Goal: Task Accomplishment & Management: Complete application form

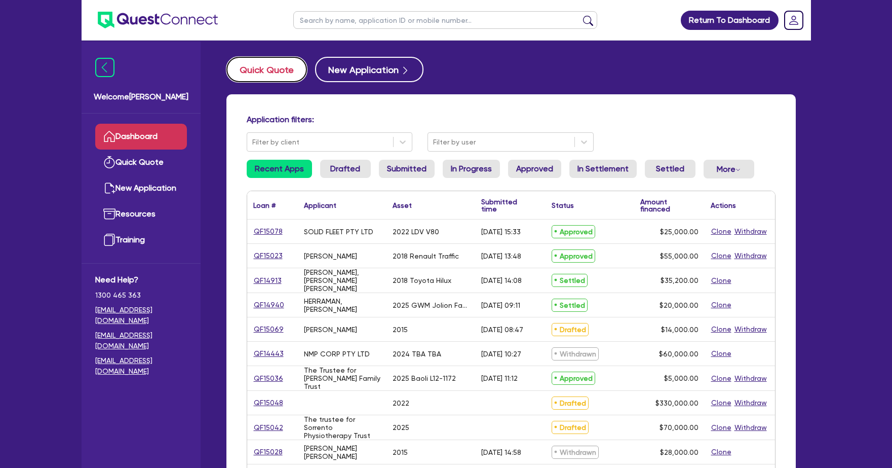
click at [281, 71] on button "Quick Quote" at bounding box center [266, 69] width 81 height 25
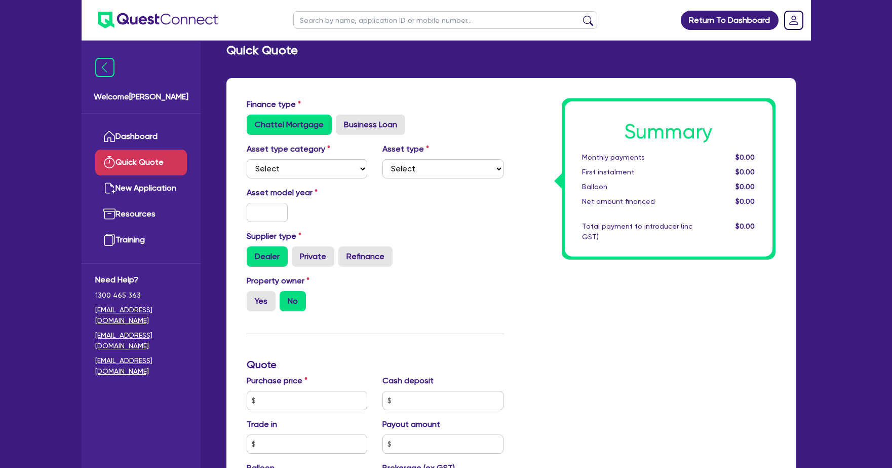
scroll to position [21, 0]
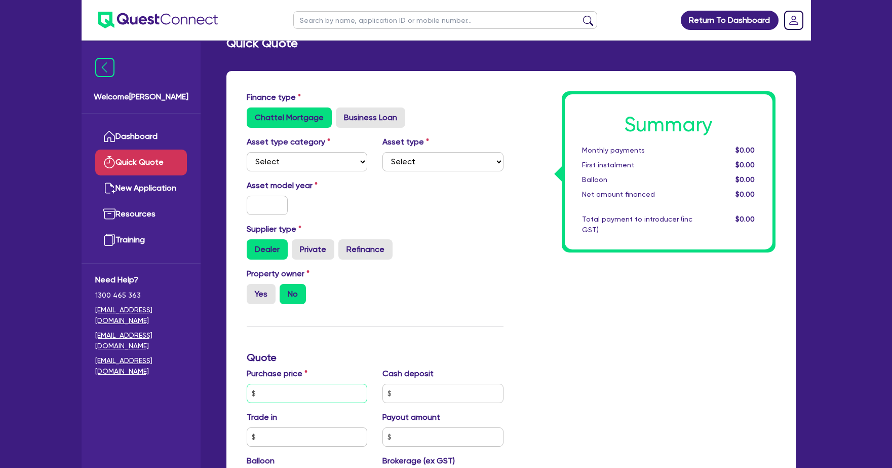
click at [312, 392] on input "text" at bounding box center [307, 393] width 121 height 19
type input "71,000"
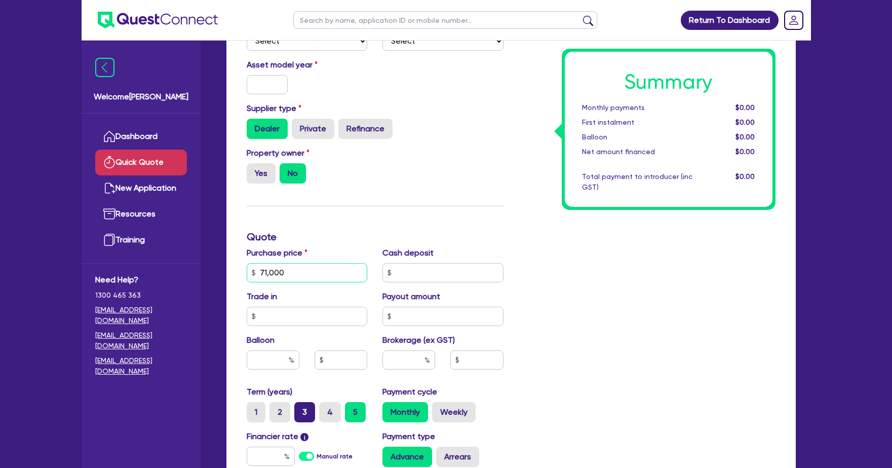
scroll to position [157, 0]
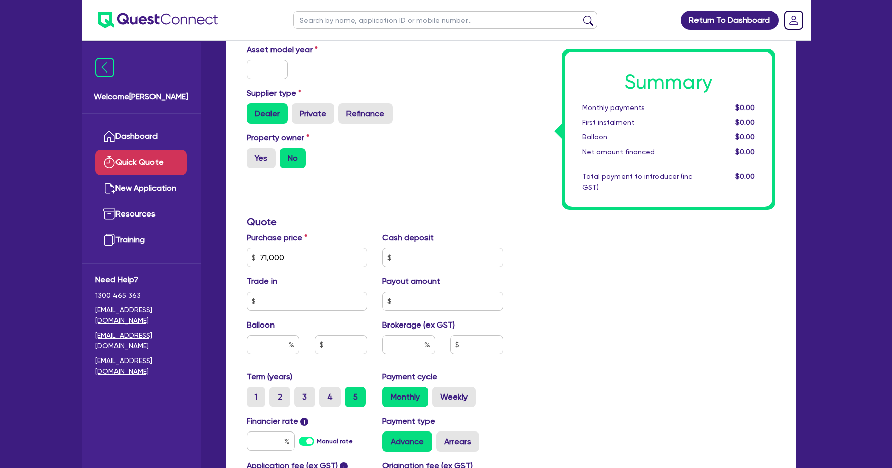
click at [317, 445] on label "Manual rate" at bounding box center [335, 440] width 36 height 9
click at [0, 0] on input "Manual rate" at bounding box center [0, 0] width 0 height 0
type input "17"
click at [415, 345] on input "text" at bounding box center [409, 344] width 53 height 19
type input "5"
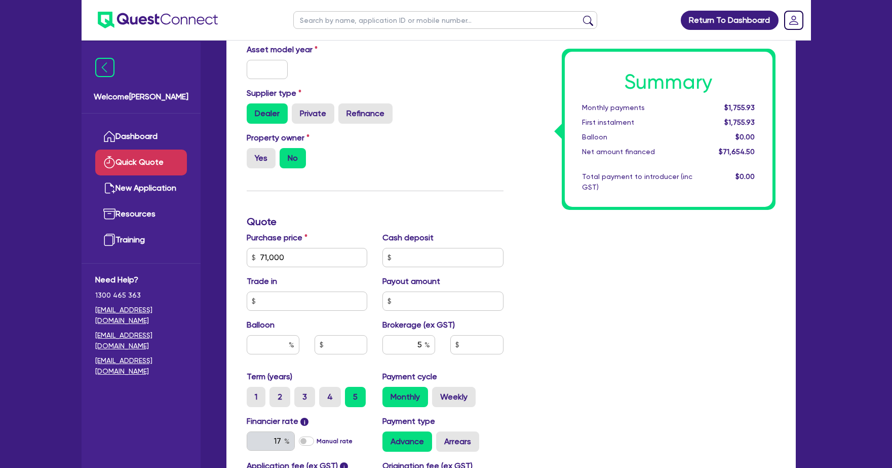
click at [577, 300] on div "Summary Monthly payments $1,755.93 First instalment $1,755.93 Balloon $0.00 Net…" at bounding box center [647, 251] width 272 height 592
type input "3,582.73"
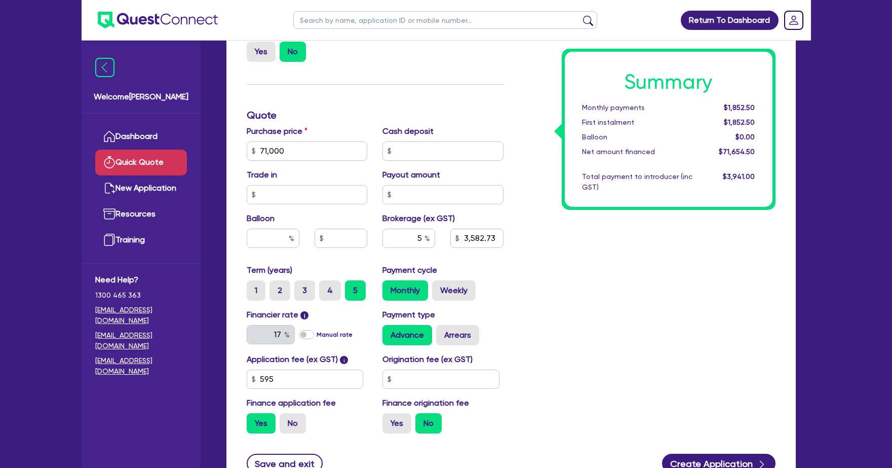
scroll to position [350, 0]
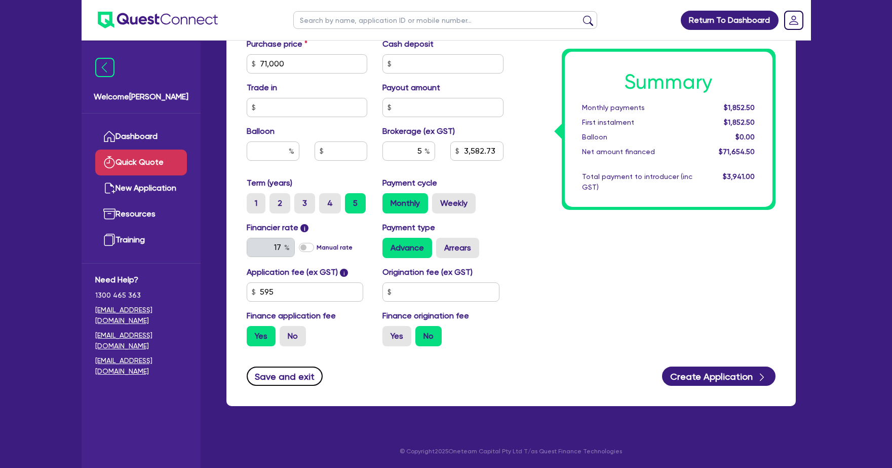
drag, startPoint x: 297, startPoint y: 375, endPoint x: 307, endPoint y: 368, distance: 11.9
click at [297, 376] on button "Save and exit" at bounding box center [285, 375] width 77 height 19
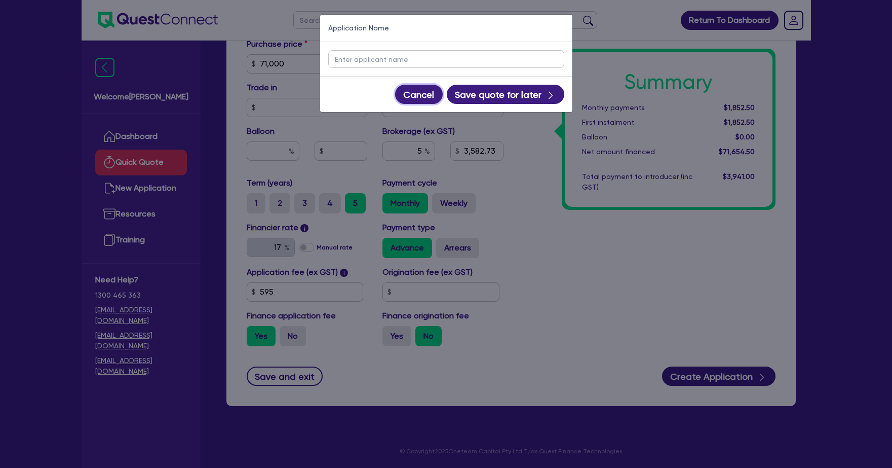
click at [428, 97] on button "Cancel" at bounding box center [419, 94] width 48 height 19
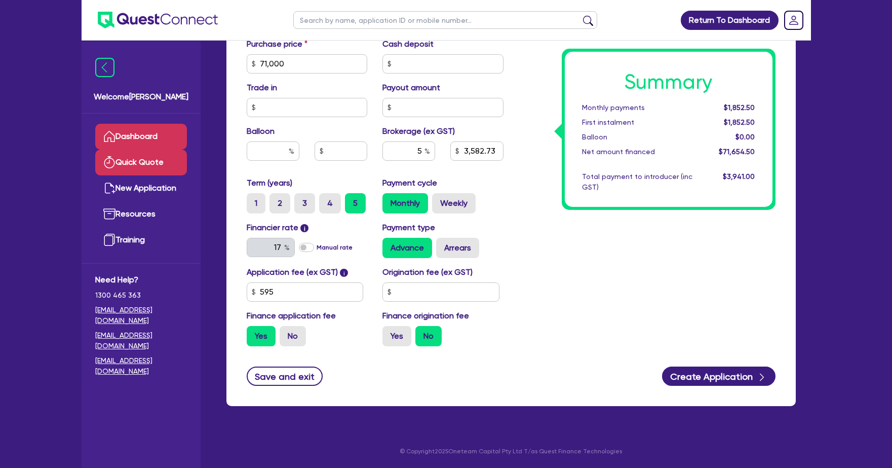
click at [136, 129] on link "Dashboard" at bounding box center [141, 137] width 92 height 26
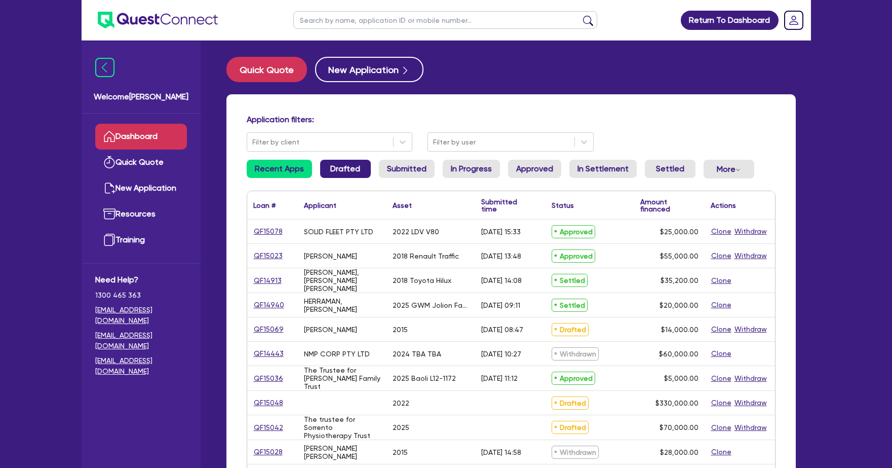
click at [343, 172] on link "Drafted" at bounding box center [345, 169] width 51 height 18
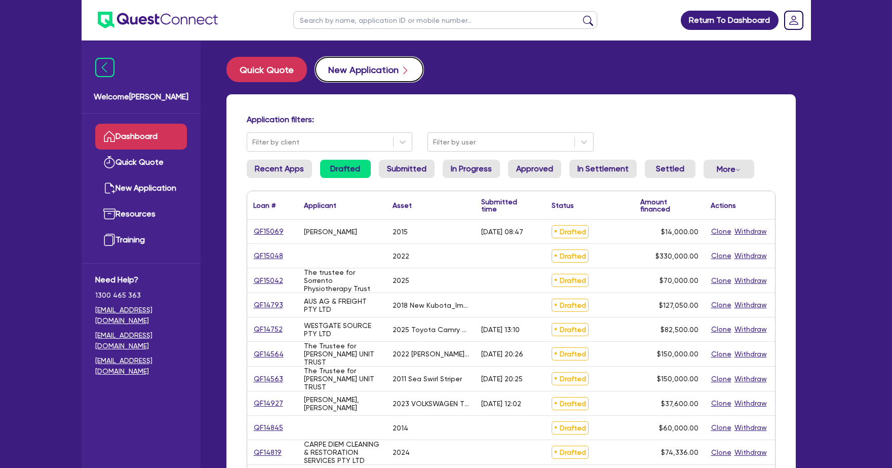
click at [365, 69] on button "New Application" at bounding box center [369, 69] width 108 height 25
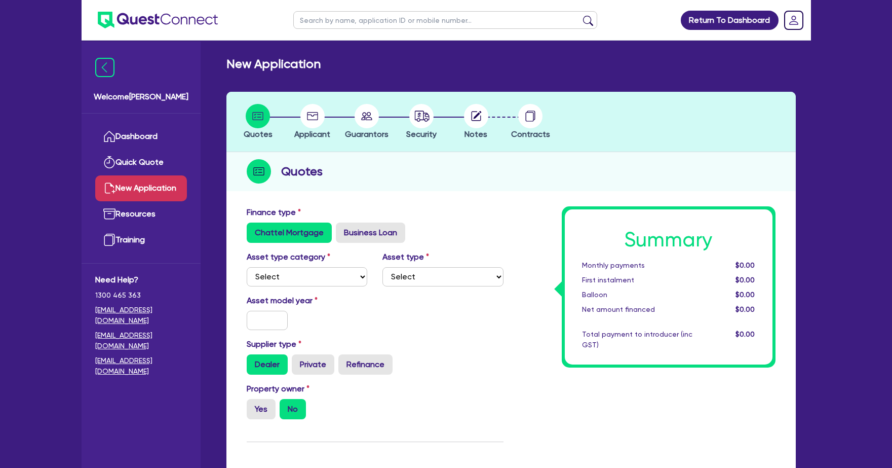
drag, startPoint x: 462, startPoint y: 108, endPoint x: 470, endPoint y: 113, distance: 9.4
click at [463, 108] on div at bounding box center [476, 116] width 55 height 24
drag, startPoint x: 475, startPoint y: 117, endPoint x: 471, endPoint y: 122, distance: 7.2
click at [475, 117] on icon at bounding box center [477, 115] width 8 height 8
click at [431, 123] on circle at bounding box center [421, 116] width 24 height 24
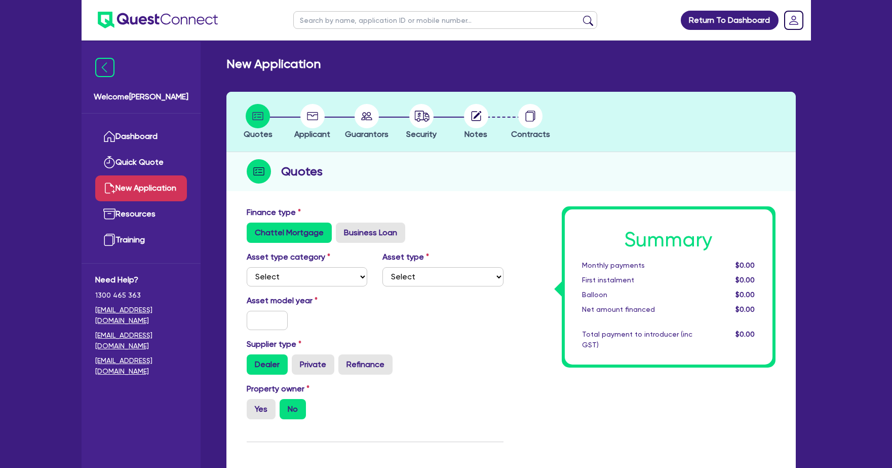
click at [426, 119] on circle at bounding box center [421, 116] width 24 height 24
click at [261, 128] on div "Quotes" at bounding box center [258, 122] width 55 height 36
drag, startPoint x: 355, startPoint y: 114, endPoint x: 306, endPoint y: 117, distance: 48.7
click at [345, 116] on div at bounding box center [367, 116] width 55 height 24
click at [303, 118] on circle at bounding box center [312, 116] width 24 height 24
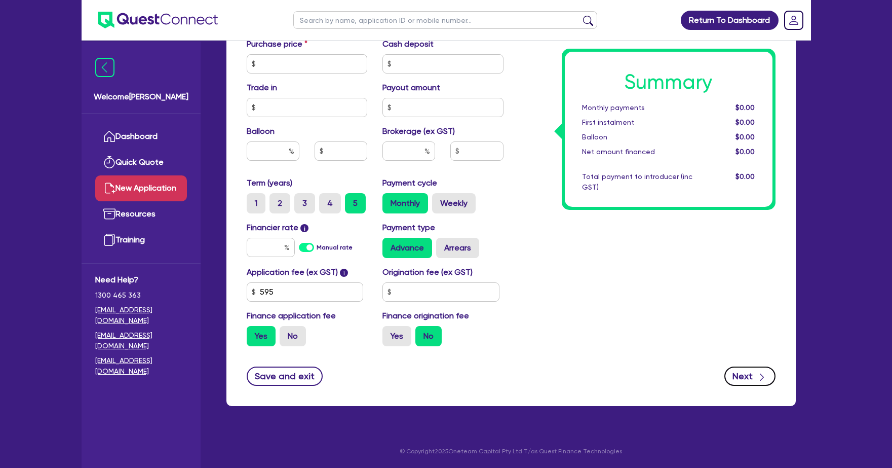
click at [749, 378] on button "Next" at bounding box center [750, 375] width 51 height 19
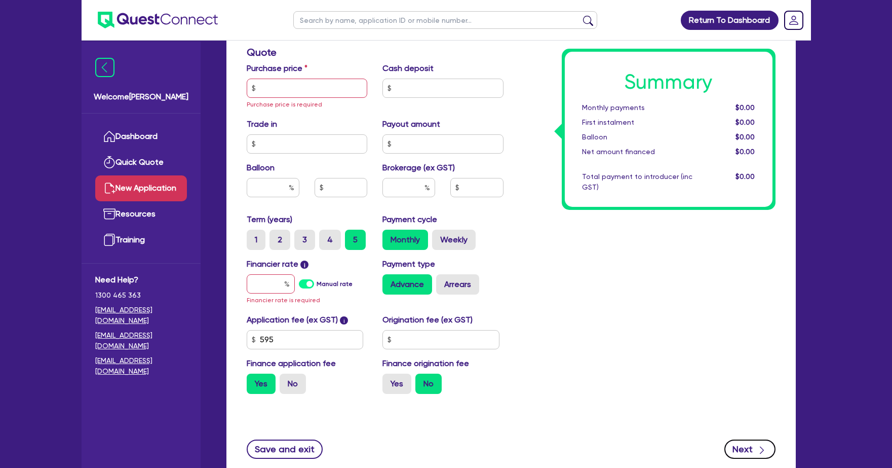
scroll to position [469, 0]
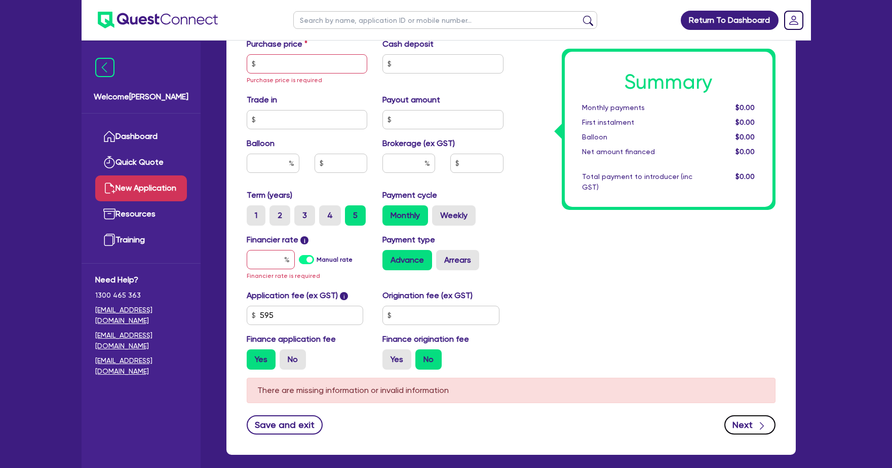
click at [756, 434] on button "Next" at bounding box center [750, 424] width 51 height 19
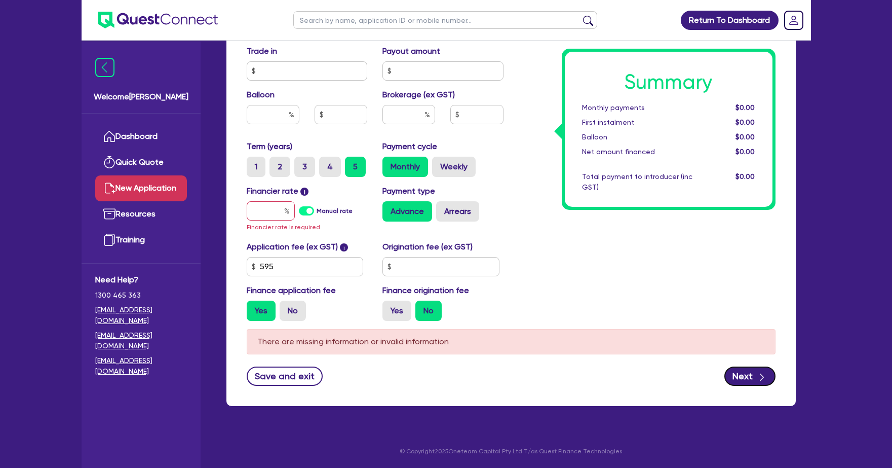
scroll to position [0, 0]
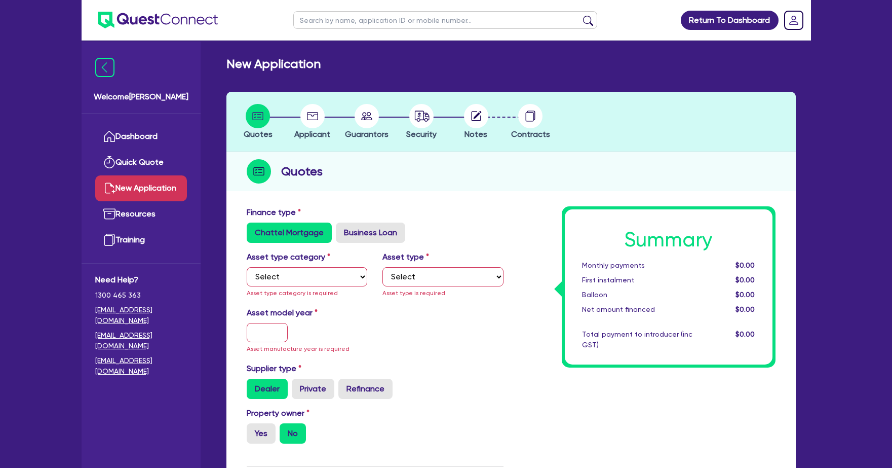
drag, startPoint x: 357, startPoint y: 105, endPoint x: 334, endPoint y: 116, distance: 25.4
click at [357, 105] on icon at bounding box center [367, 116] width 24 height 24
click at [323, 119] on div at bounding box center [312, 116] width 55 height 24
click at [160, 147] on link "Dashboard" at bounding box center [141, 137] width 92 height 26
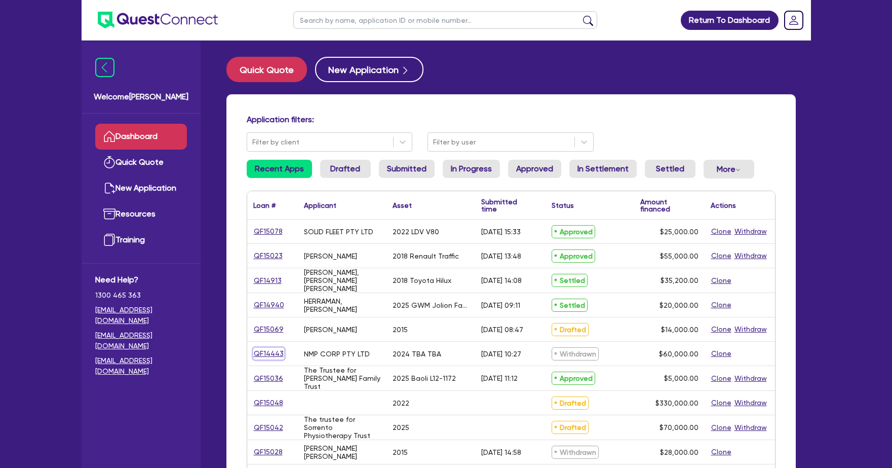
click at [264, 356] on link "QF14443" at bounding box center [268, 354] width 31 height 12
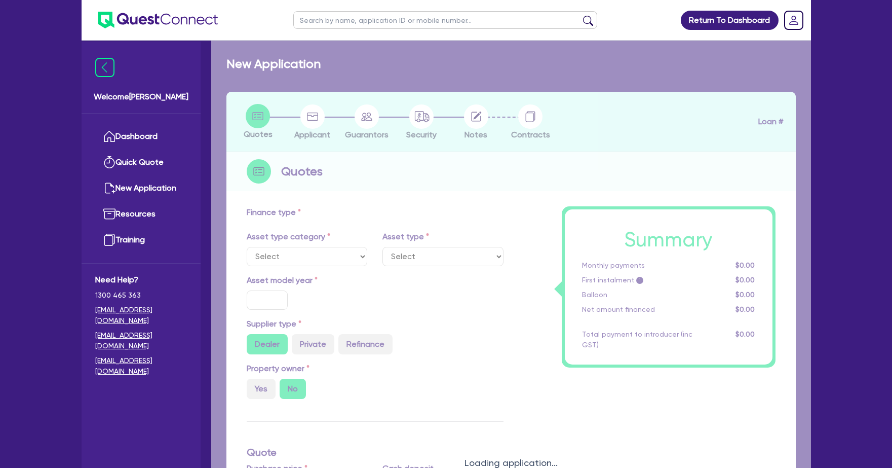
select select "PRIMARY_ASSETS"
type input "2024"
type input "65,000"
type input "5,000"
type input "11"
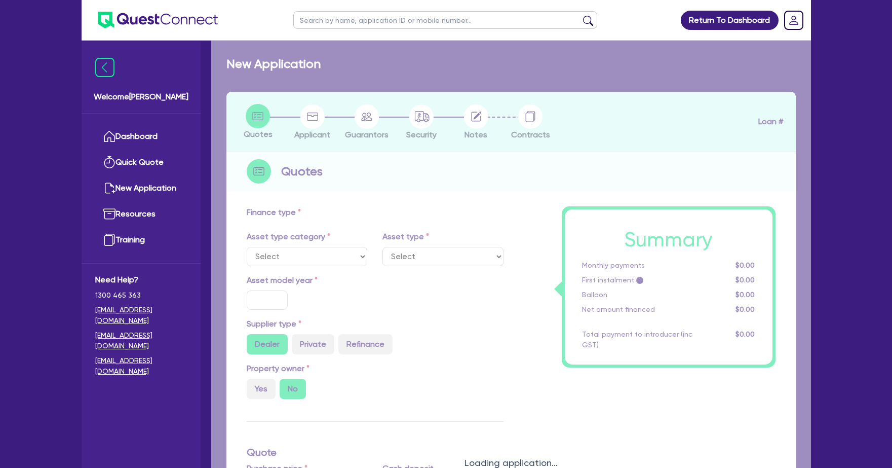
type input "6,600"
type input "17.95"
type input "2,000"
select select "CONSTRUCTION_AND_EARTHMOVING_EQUIPMENT"
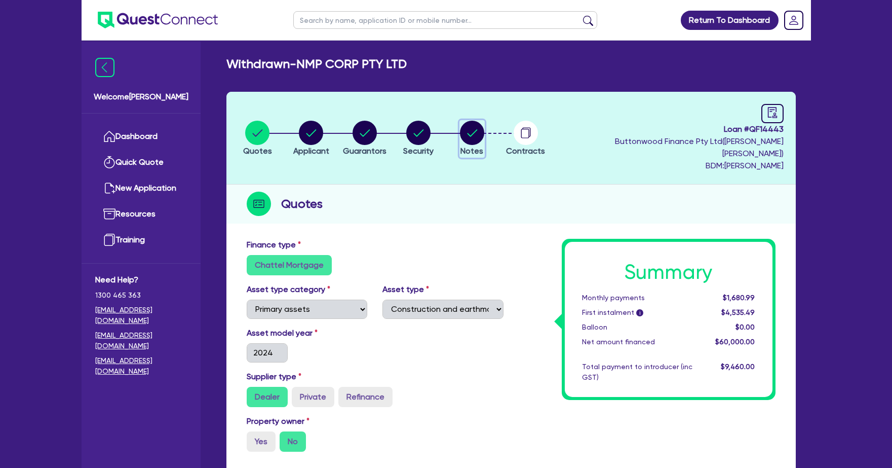
click at [473, 134] on circle "button" at bounding box center [472, 133] width 24 height 24
select select "Quest Finance - Own Book"
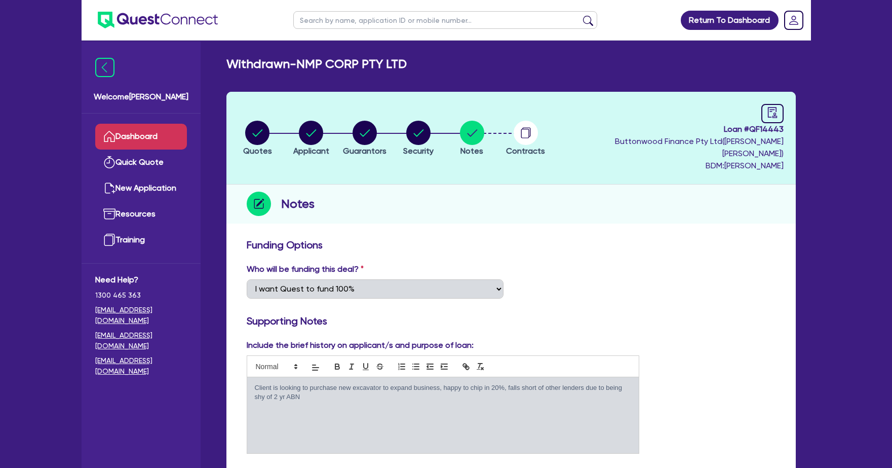
click at [147, 130] on link "Dashboard" at bounding box center [141, 137] width 92 height 26
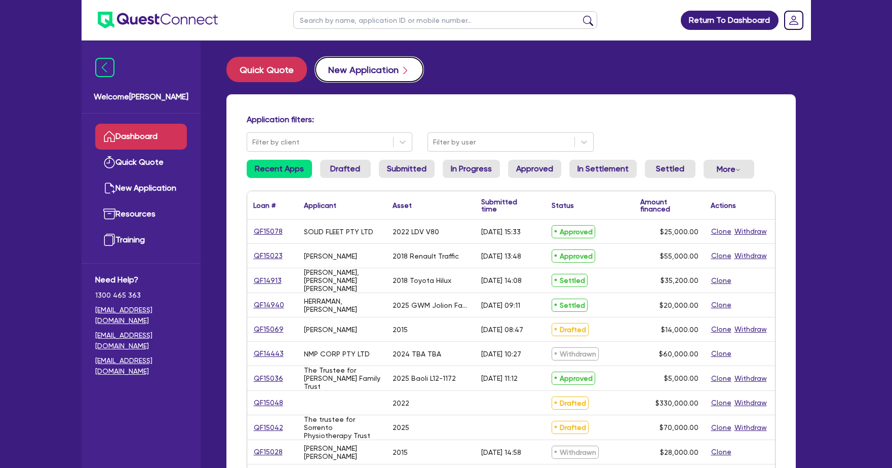
click at [339, 69] on button "New Application" at bounding box center [369, 69] width 108 height 25
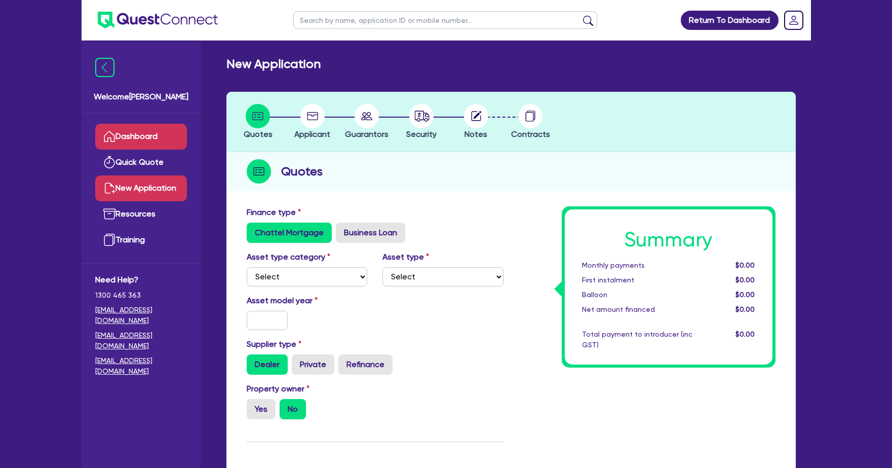
click at [151, 144] on link "Dashboard" at bounding box center [141, 137] width 92 height 26
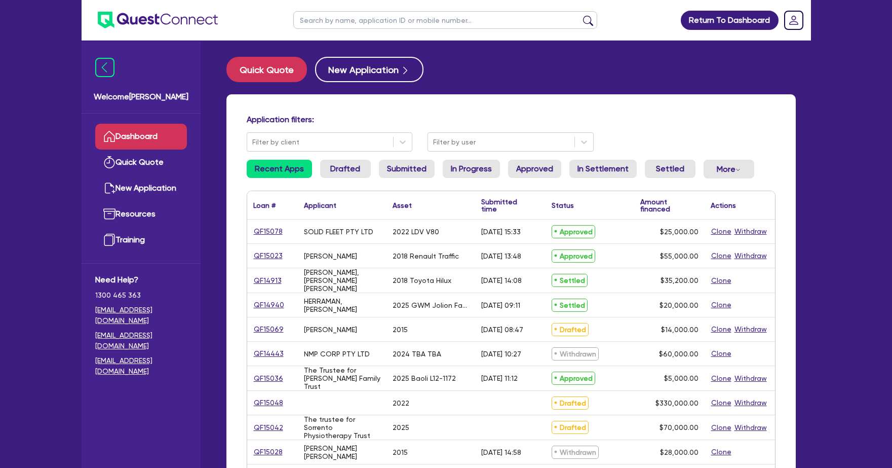
scroll to position [350, 0]
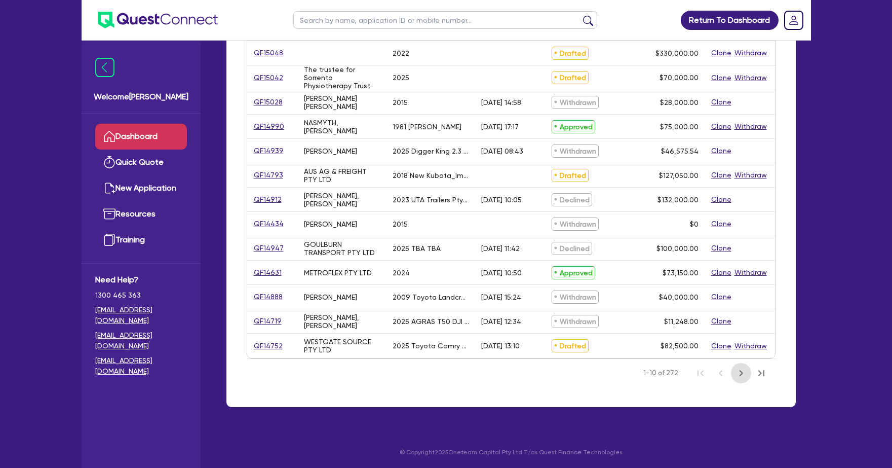
click at [737, 372] on icon "Next Page" at bounding box center [741, 373] width 12 height 12
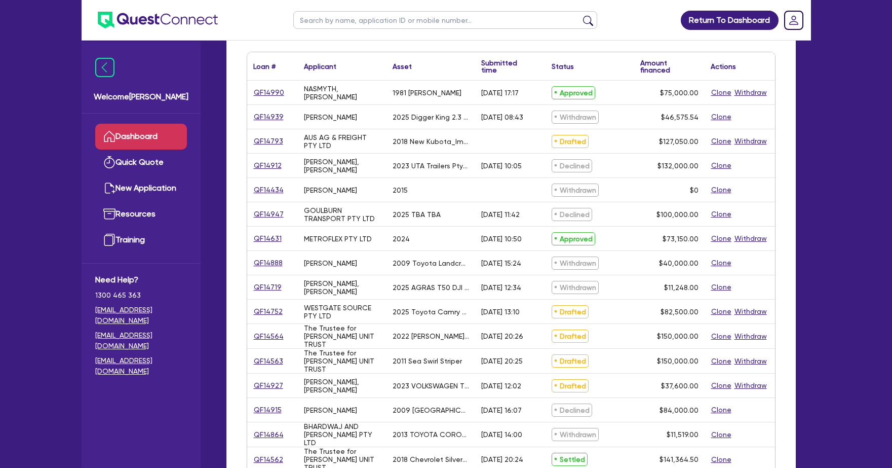
scroll to position [140, 0]
click at [162, 189] on link "New Application" at bounding box center [141, 188] width 92 height 26
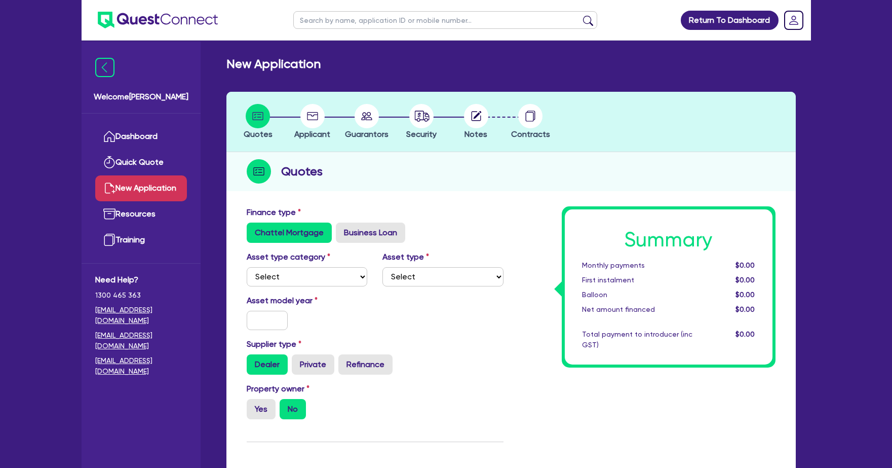
click at [286, 61] on h2 "New Application" at bounding box center [273, 64] width 94 height 15
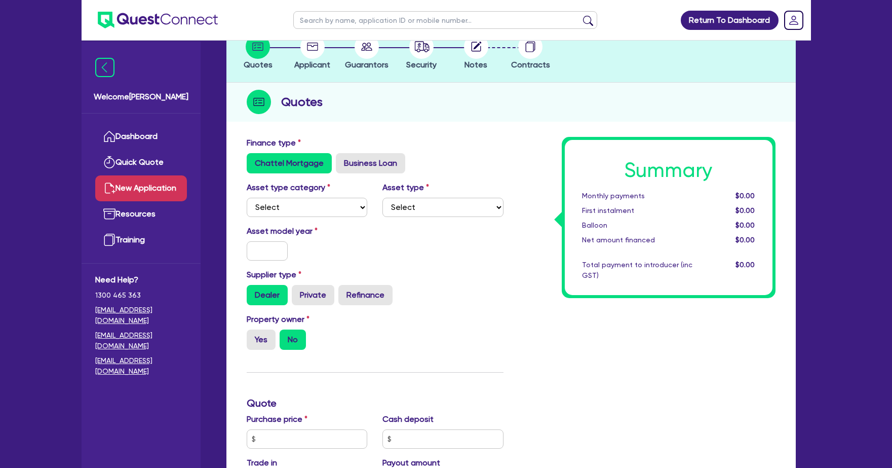
scroll to position [82, 0]
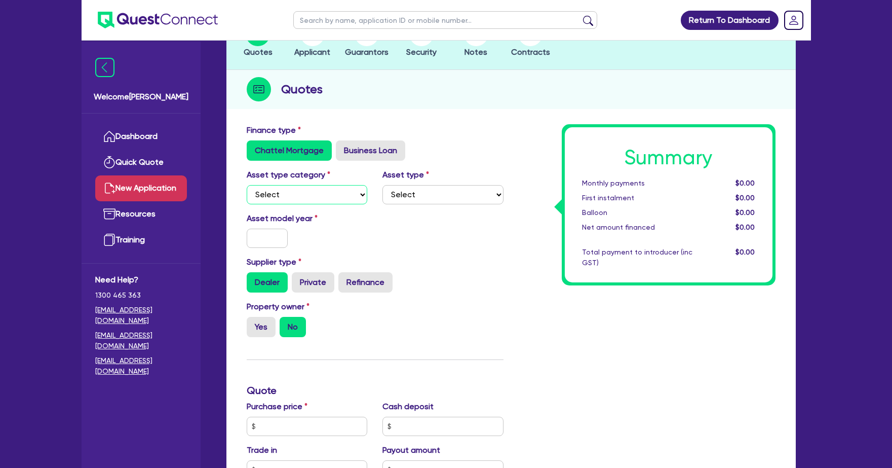
click at [330, 196] on select "Select Cars and light trucks Primary assets Secondary assets Tertiary assets" at bounding box center [307, 194] width 121 height 19
select select "CARS_AND_LIGHT_TRUCKS"
click at [415, 201] on select "Select" at bounding box center [443, 194] width 121 height 19
select select "VANS_AND_UTES"
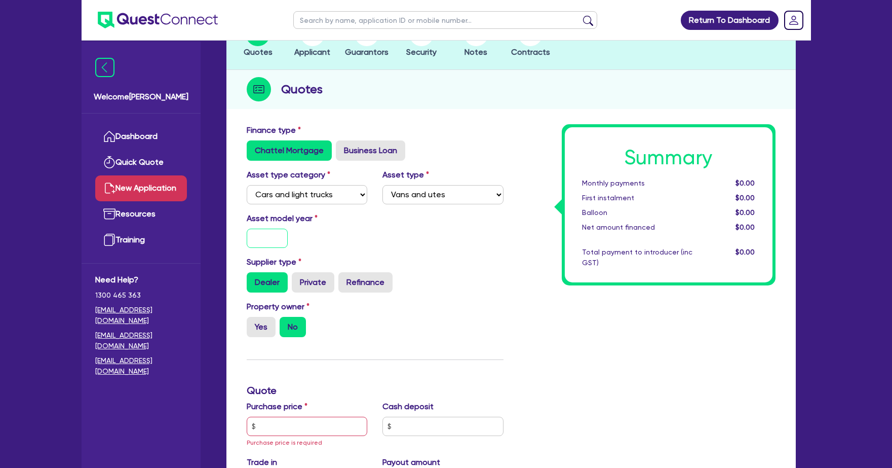
click at [276, 230] on input "text" at bounding box center [268, 238] width 42 height 19
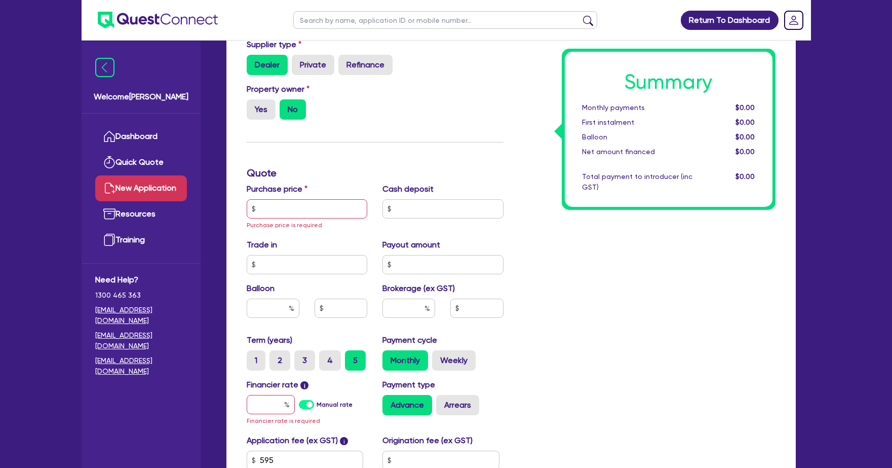
type input "2025"
click at [320, 210] on input "text" at bounding box center [307, 208] width 121 height 19
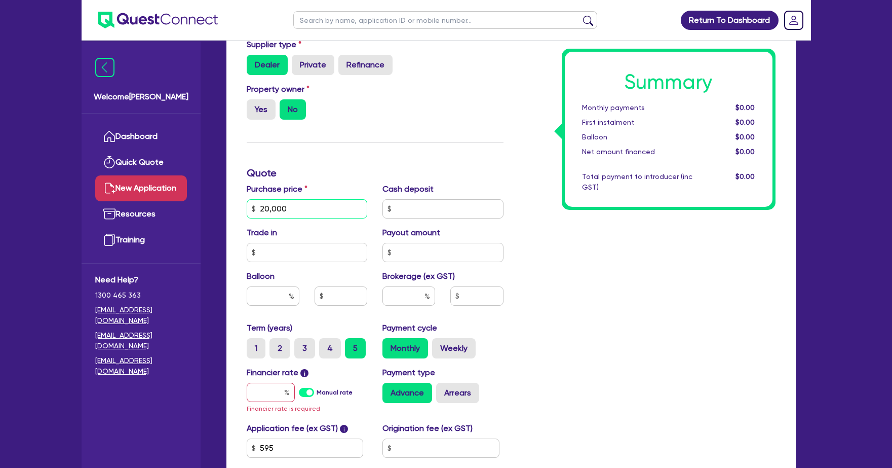
type input "20,000"
click at [561, 257] on div "Summary Monthly payments $0.00 First instalment $0.00 Balloon $0.00 Net amount …" at bounding box center [647, 208] width 272 height 603
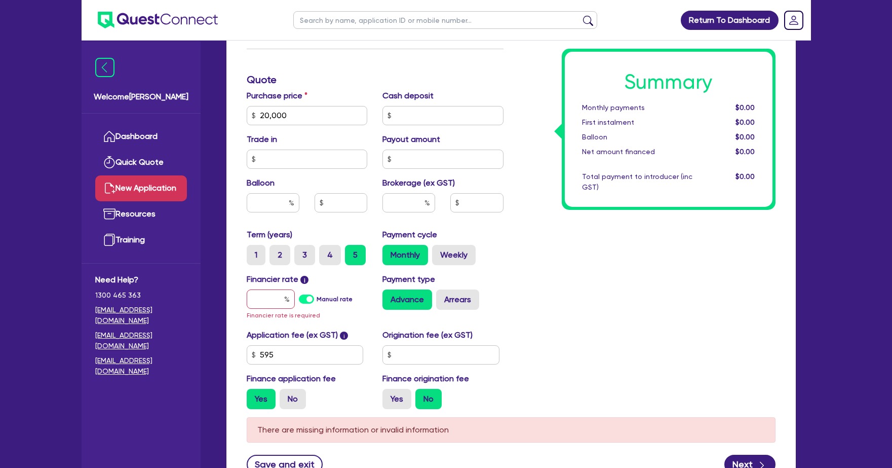
click at [312, 306] on div "Manual rate" at bounding box center [326, 298] width 54 height 19
click at [317, 301] on label "Manual rate" at bounding box center [335, 298] width 36 height 9
click at [0, 0] on input "Manual rate" at bounding box center [0, 0] width 0 height 0
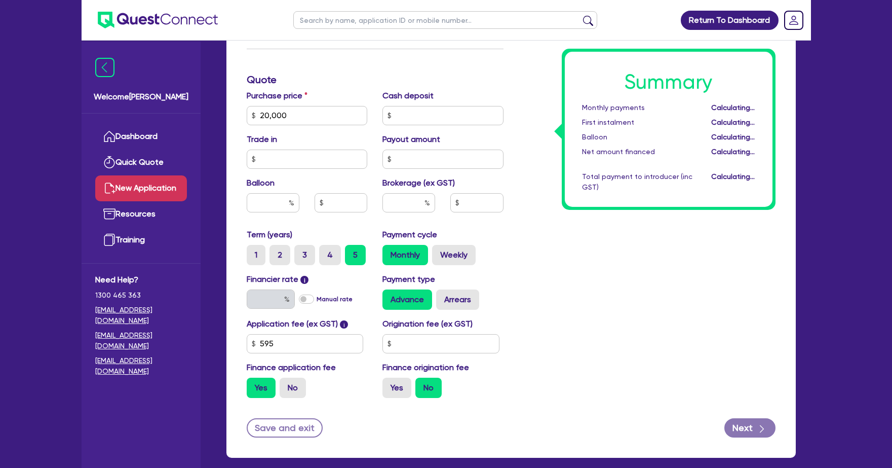
type input "17"
click at [745, 423] on button "Next" at bounding box center [750, 427] width 51 height 19
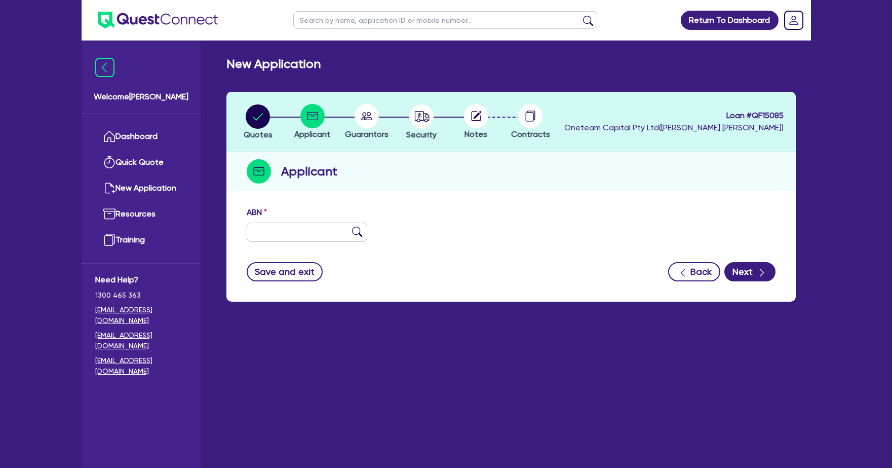
click at [481, 120] on circle at bounding box center [476, 116] width 24 height 24
click at [363, 122] on circle at bounding box center [367, 116] width 24 height 24
click at [759, 271] on icon "button" at bounding box center [762, 273] width 10 height 10
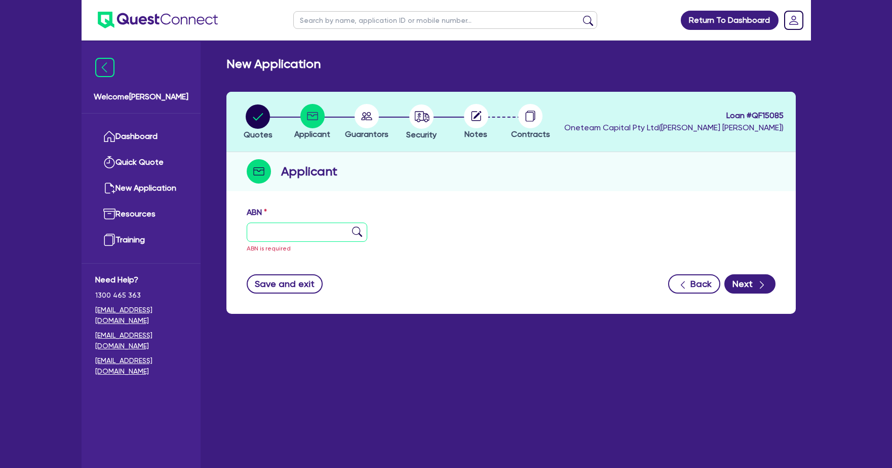
click at [307, 226] on input "text" at bounding box center [307, 231] width 121 height 19
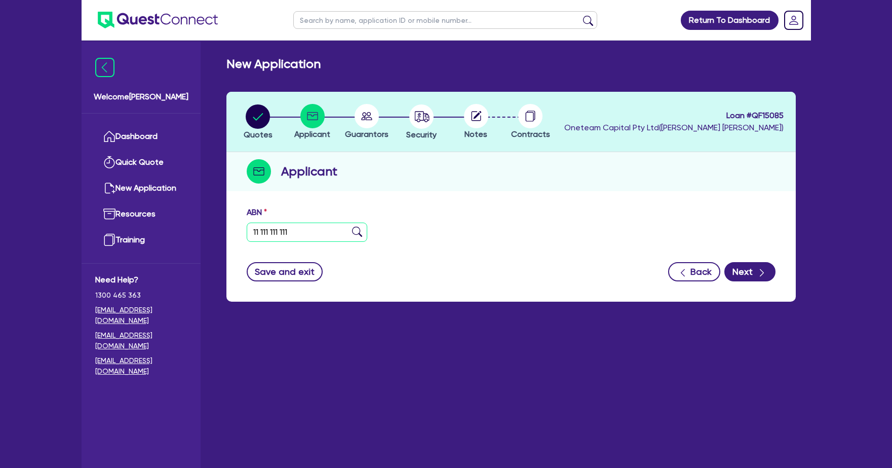
type input "11 111 111 111"
click at [420, 201] on div "ABN 11 111 111 111 Entity name Entity name is required Trading name Type of ent…" at bounding box center [510, 251] width 569 height 100
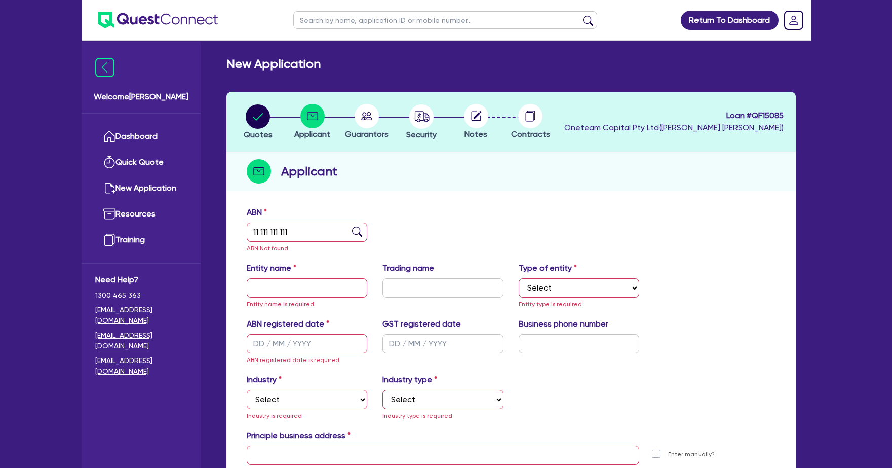
click at [368, 120] on circle at bounding box center [367, 116] width 24 height 24
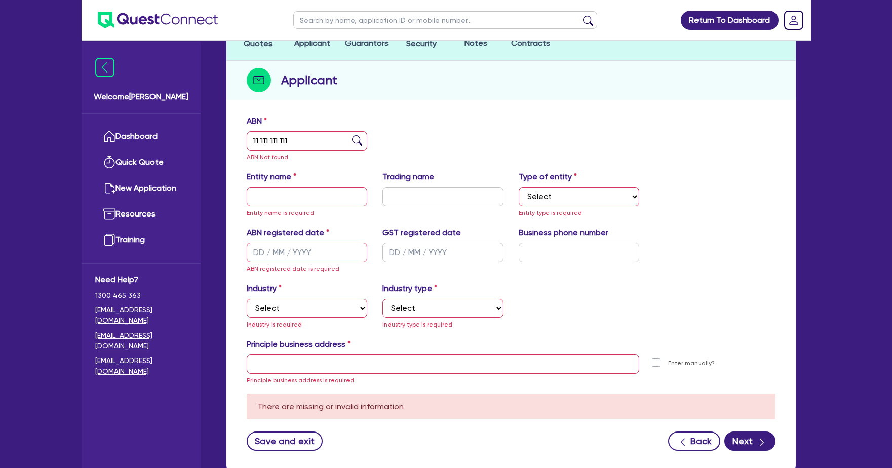
scroll to position [156, 0]
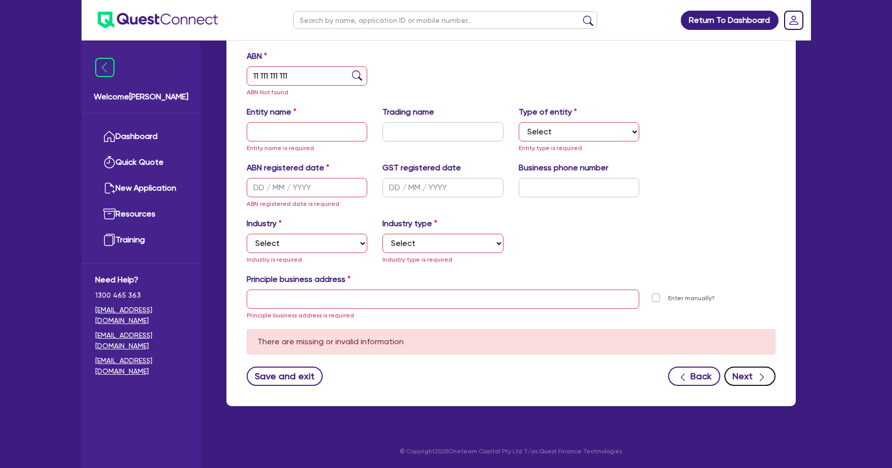
click at [748, 374] on button "Next" at bounding box center [750, 375] width 51 height 19
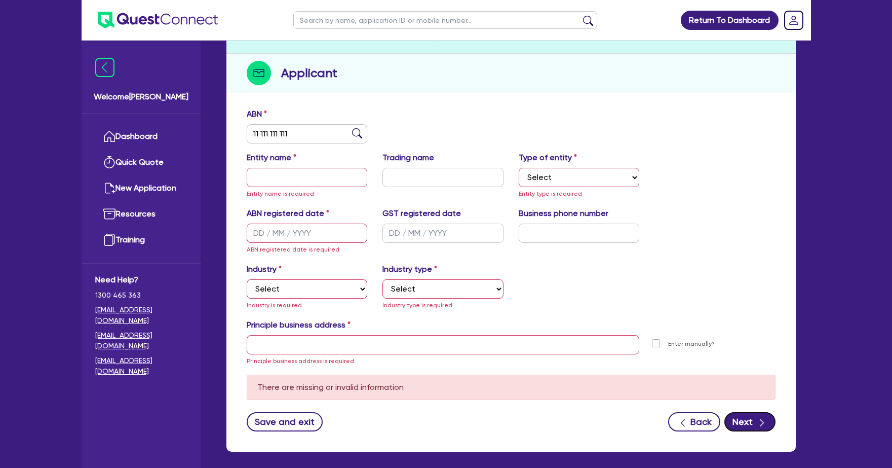
scroll to position [0, 0]
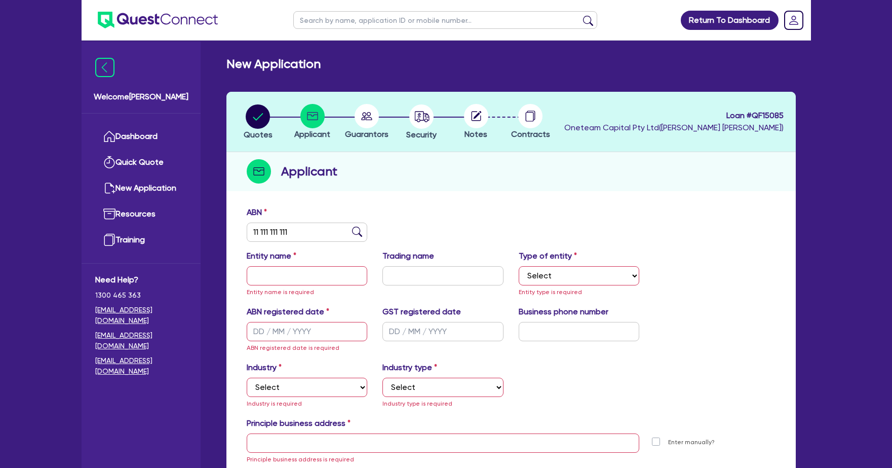
click at [373, 107] on circle at bounding box center [367, 116] width 24 height 24
click at [368, 119] on circle at bounding box center [367, 116] width 24 height 24
drag, startPoint x: 449, startPoint y: 116, endPoint x: 443, endPoint y: 119, distance: 7.1
click at [449, 117] on div at bounding box center [476, 116] width 55 height 24
drag, startPoint x: 465, startPoint y: 118, endPoint x: 486, endPoint y: 117, distance: 21.3
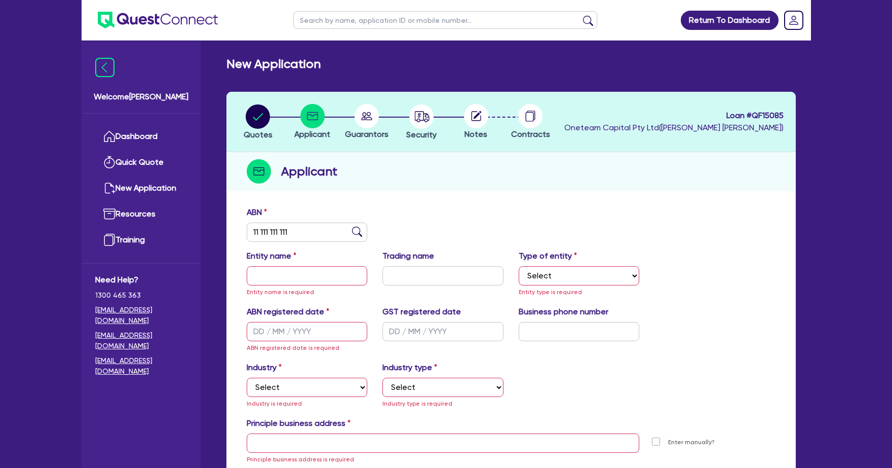
click at [466, 118] on icon at bounding box center [476, 116] width 24 height 24
drag, startPoint x: 486, startPoint y: 117, endPoint x: 411, endPoint y: 169, distance: 92.1
click at [486, 117] on circle at bounding box center [476, 116] width 24 height 24
click at [333, 276] on input "text" at bounding box center [307, 275] width 121 height 19
type input "[PERSON_NAME]"
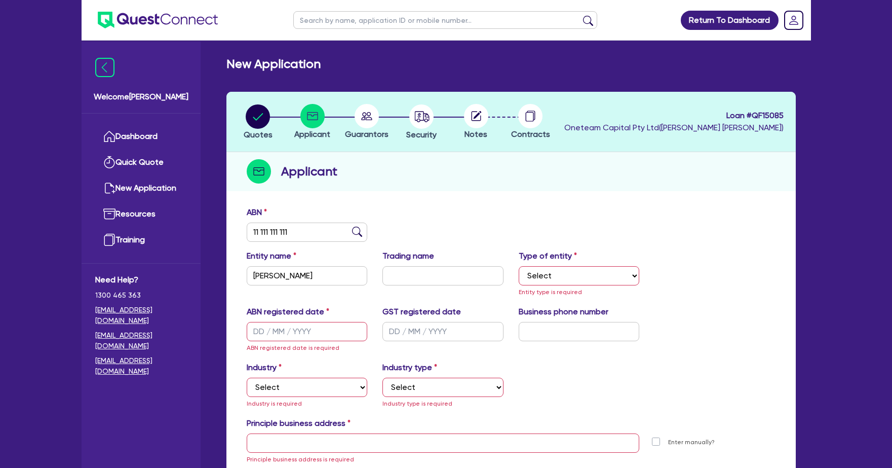
click at [572, 281] on select "Select Sole Trader Company Partnership Trust" at bounding box center [579, 275] width 121 height 19
select select "COMPANY"
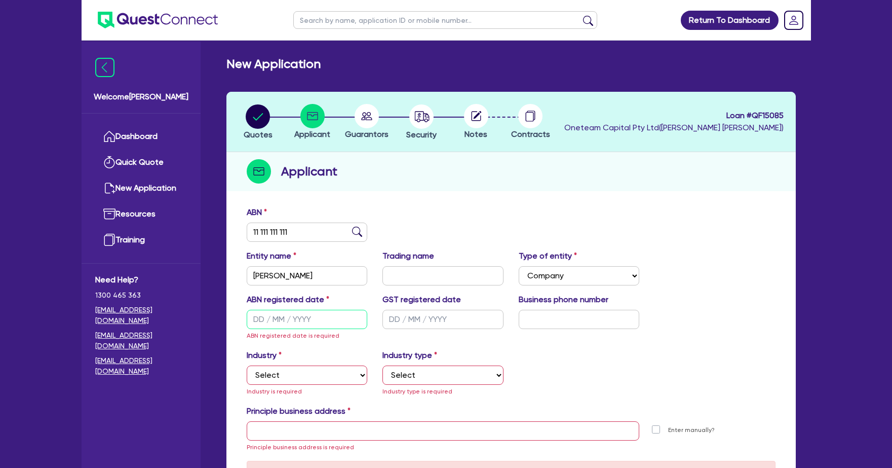
click at [334, 310] on input "text" at bounding box center [307, 319] width 121 height 19
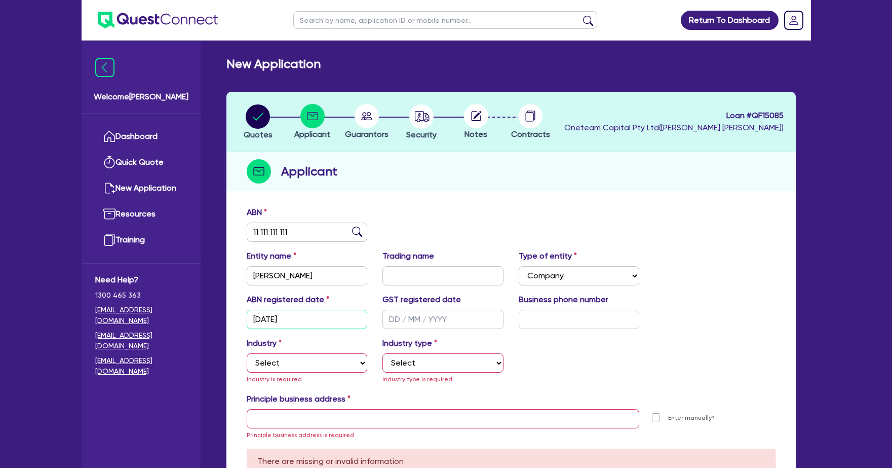
type input "[DATE]"
click at [317, 355] on select "Select Accomodation & Food Services Administrative & Support Services Agricultu…" at bounding box center [307, 362] width 121 height 19
select select "AGRICULTURE"
click at [435, 357] on select "Select Growers - Turf, Flowers, Vegetables, Fruit, Nuts, Grain & Other Crops Gr…" at bounding box center [443, 362] width 121 height 19
select select "GROWERS"
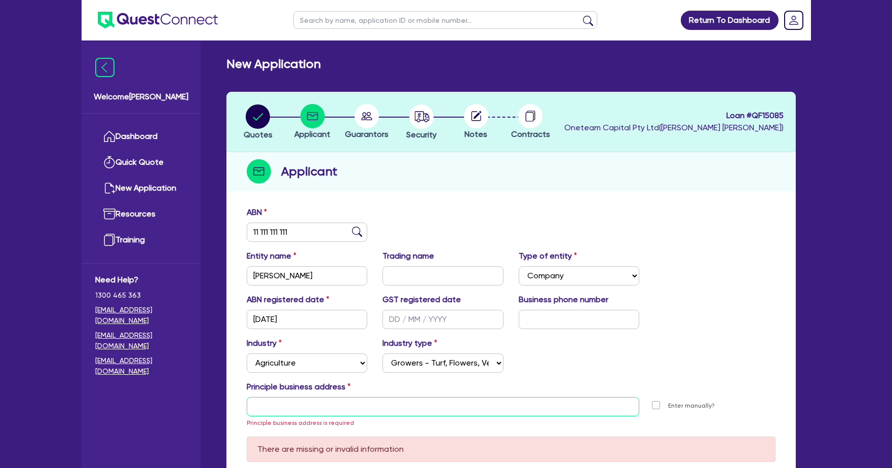
click at [384, 409] on input "text" at bounding box center [443, 406] width 393 height 19
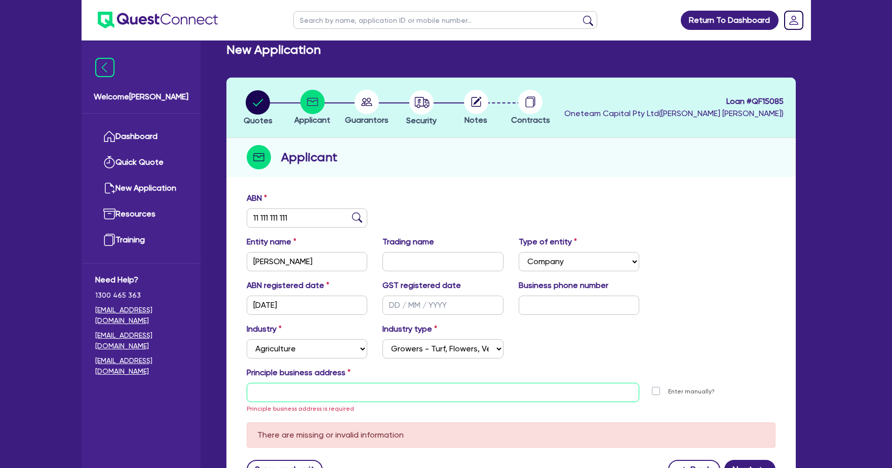
scroll to position [21, 0]
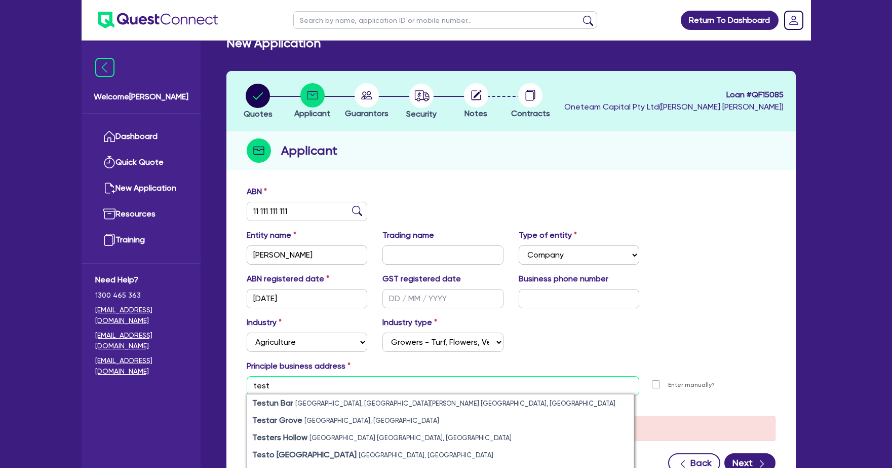
type input "test"
click at [691, 387] on label "Enter manually?" at bounding box center [691, 385] width 47 height 10
click at [663, 387] on input "Enter manually?" at bounding box center [659, 384] width 8 height 10
checkbox input "true"
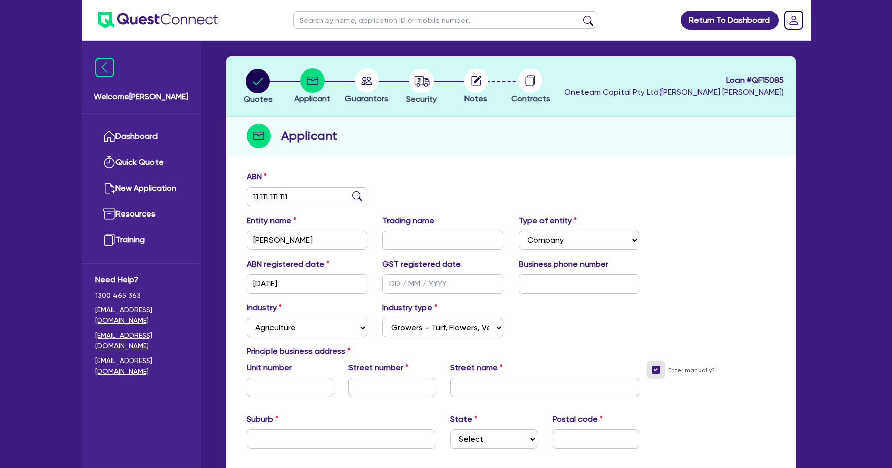
scroll to position [43, 0]
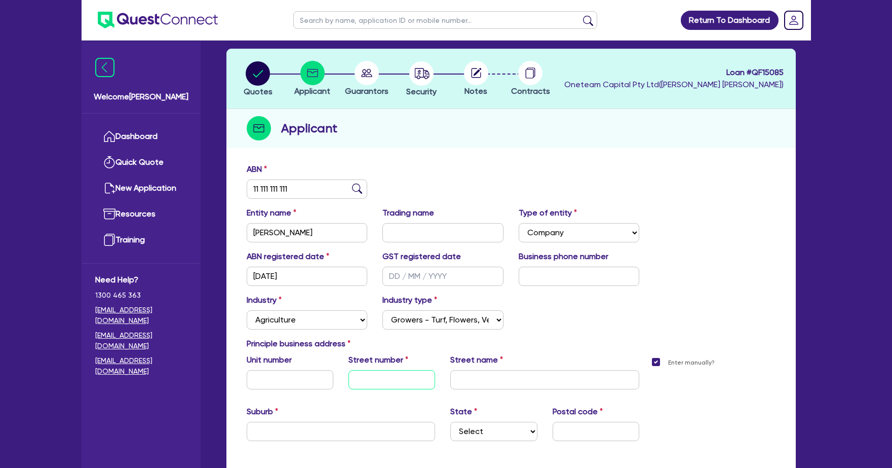
click at [406, 376] on input "text" at bounding box center [392, 379] width 87 height 19
type input "10"
click at [482, 380] on input "text" at bounding box center [544, 379] width 189 height 19
type input "test"
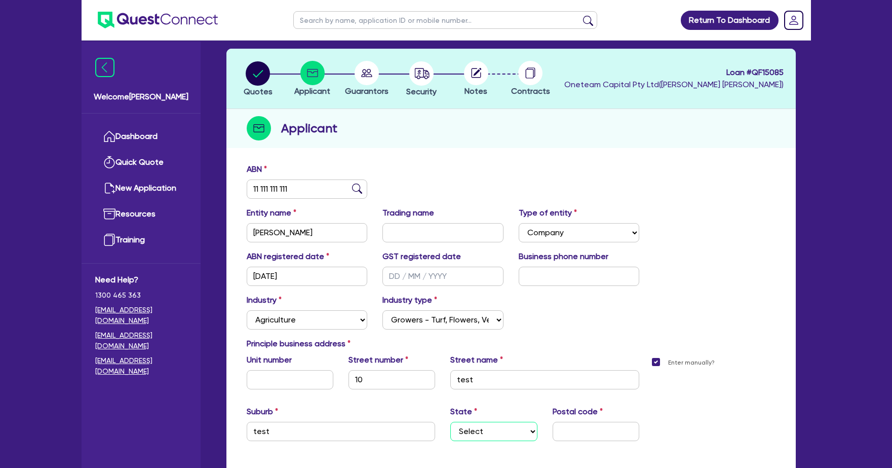
click at [485, 423] on select "Select [GEOGRAPHIC_DATA] [GEOGRAPHIC_DATA] [GEOGRAPHIC_DATA] [GEOGRAPHIC_DATA] …" at bounding box center [493, 431] width 87 height 19
click at [494, 430] on select "Select [GEOGRAPHIC_DATA] [GEOGRAPHIC_DATA] [GEOGRAPHIC_DATA] [GEOGRAPHIC_DATA] …" at bounding box center [493, 431] width 87 height 19
select select "[GEOGRAPHIC_DATA]"
click at [561, 435] on input "text" at bounding box center [596, 431] width 87 height 19
type input "2000"
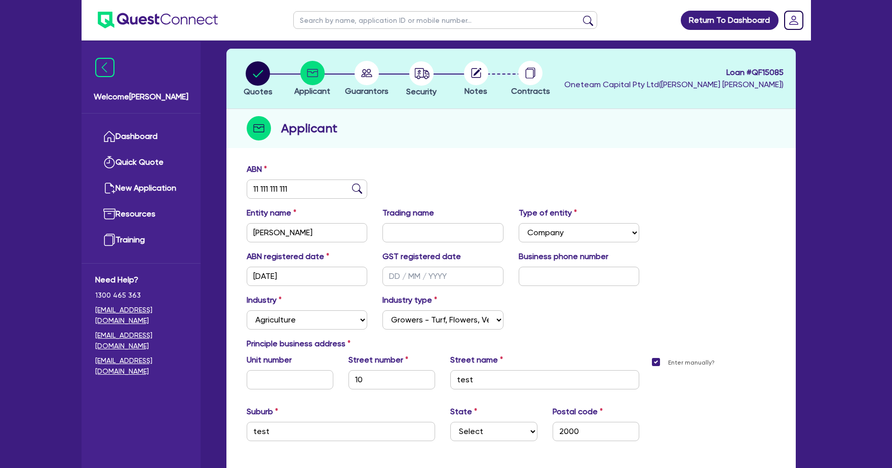
click at [704, 423] on div "Enter manually?" at bounding box center [715, 405] width 136 height 103
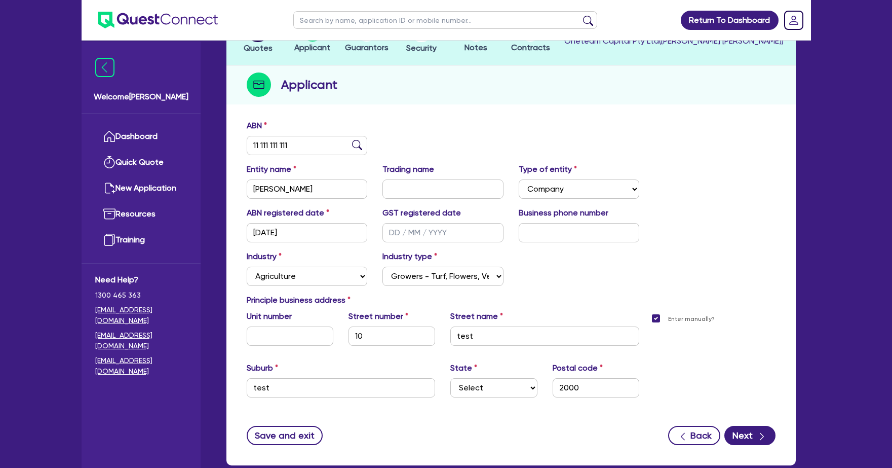
scroll to position [136, 0]
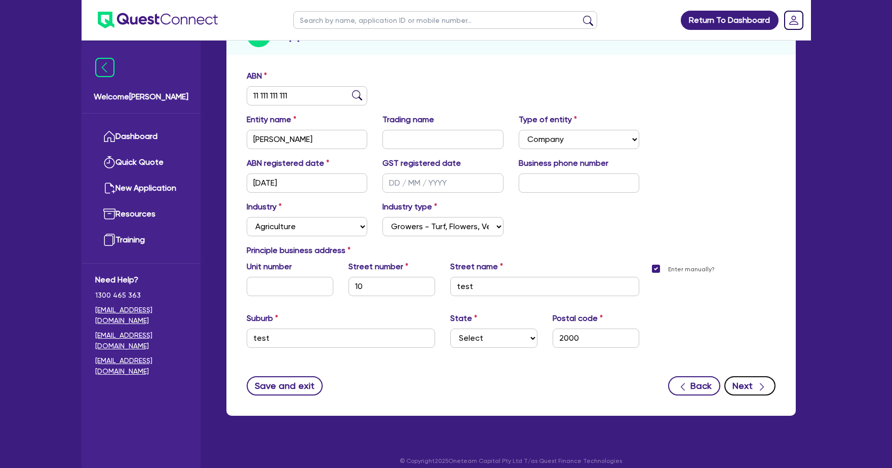
click at [752, 389] on button "Next" at bounding box center [750, 385] width 51 height 19
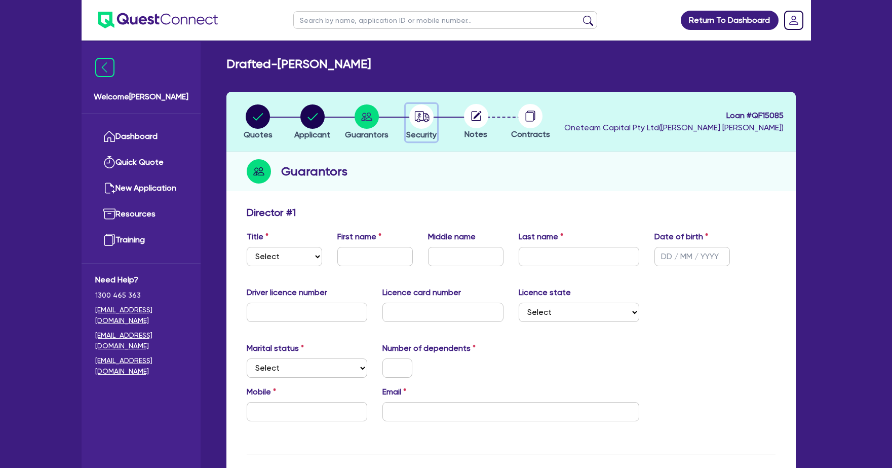
click at [418, 116] on icon "button" at bounding box center [421, 116] width 24 height 24
select select "CARS_AND_LIGHT_TRUCKS"
select select "VANS_AND_UTES"
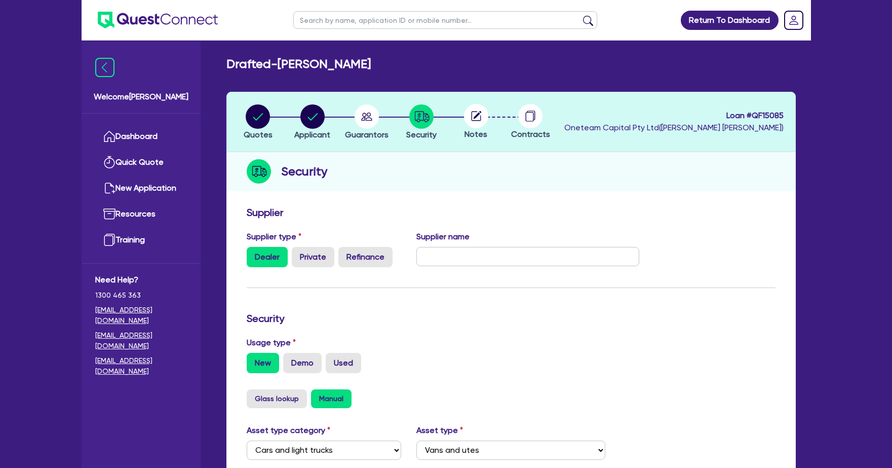
click at [470, 117] on circle at bounding box center [476, 116] width 24 height 24
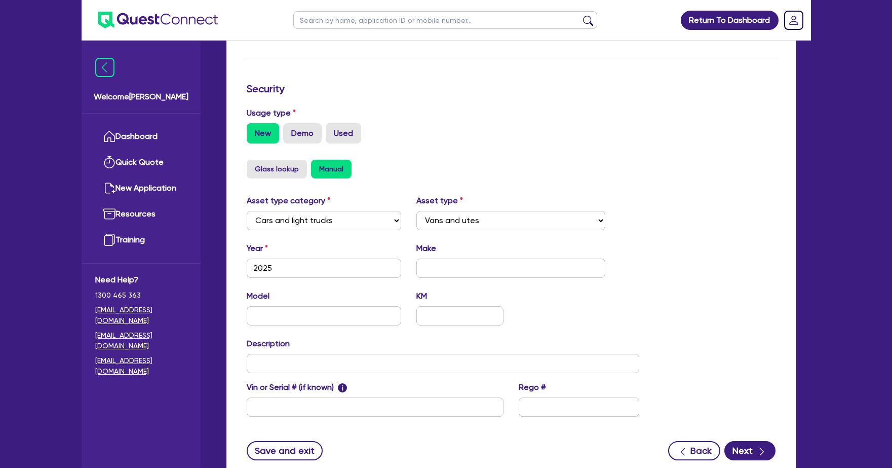
scroll to position [304, 0]
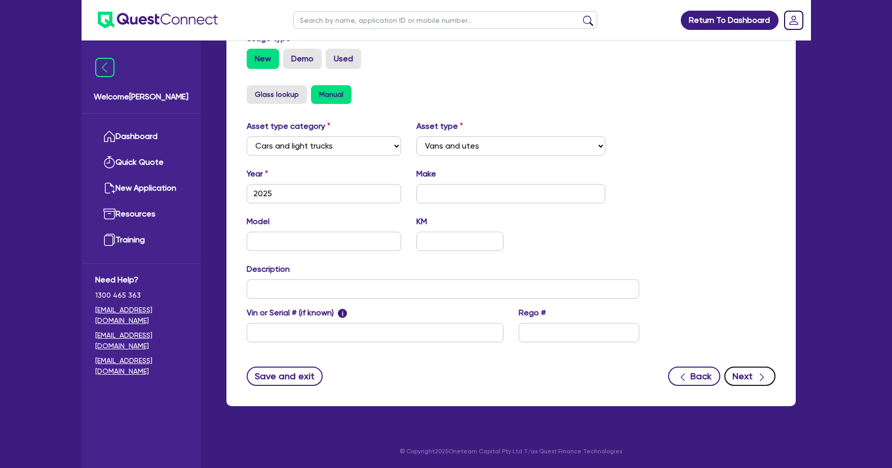
click at [766, 382] on button "Next" at bounding box center [750, 375] width 51 height 19
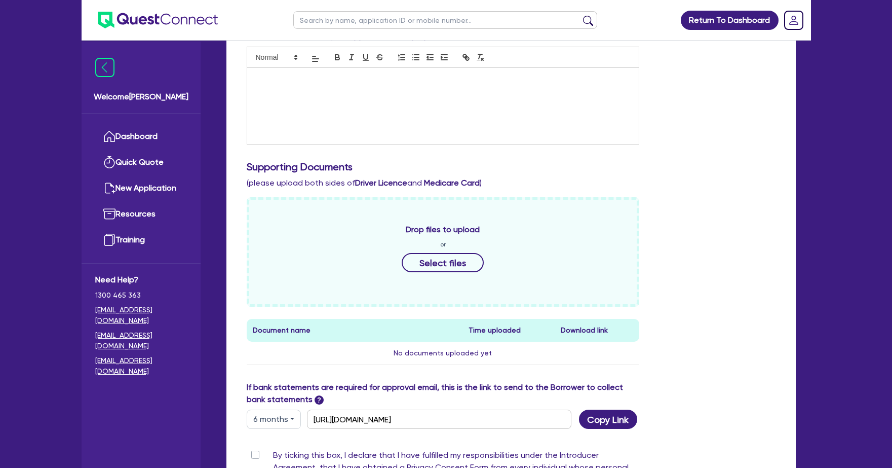
scroll to position [360, 0]
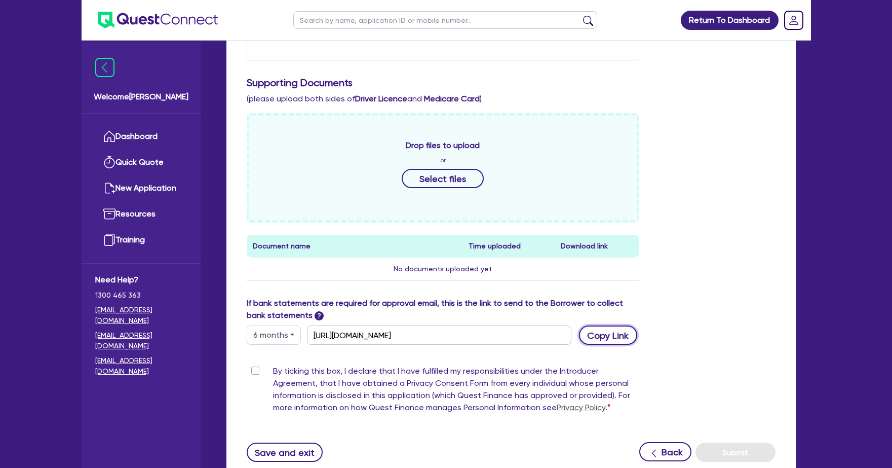
click at [602, 338] on button "Copy Link" at bounding box center [608, 334] width 58 height 19
